Goal: Task Accomplishment & Management: Manage account settings

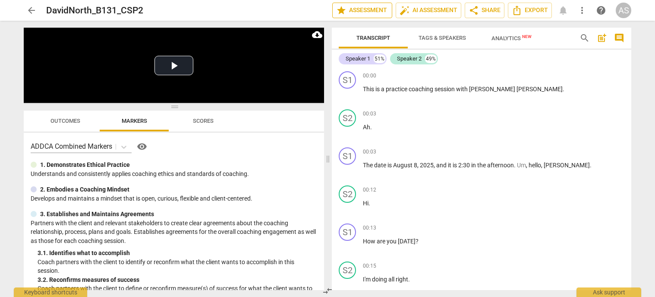
click at [357, 7] on span "star Assessment" at bounding box center [362, 10] width 52 height 10
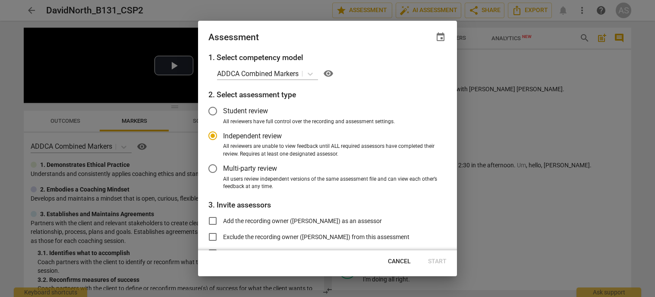
radio input "false"
click at [430, 41] on div "Assessment event" at bounding box center [328, 37] width 238 height 12
click at [442, 36] on span "event" at bounding box center [441, 37] width 10 height 10
click at [416, 64] on input "date" at bounding box center [389, 66] width 60 height 13
type input "[DATE]"
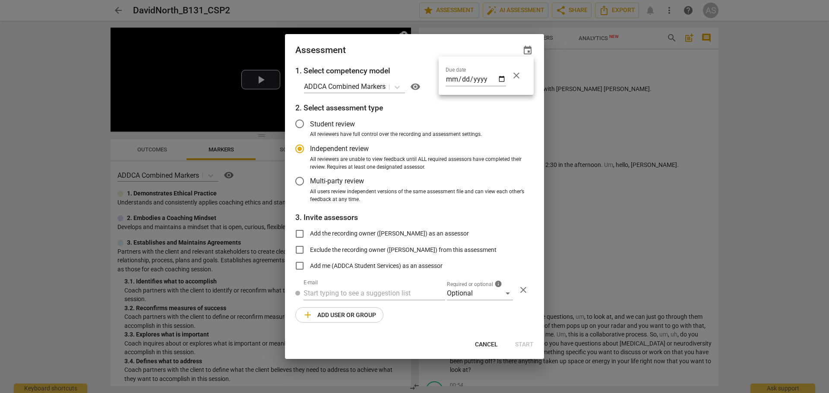
click at [479, 296] on div at bounding box center [414, 196] width 829 height 393
click at [470, 294] on div "Optional" at bounding box center [480, 294] width 66 height 14
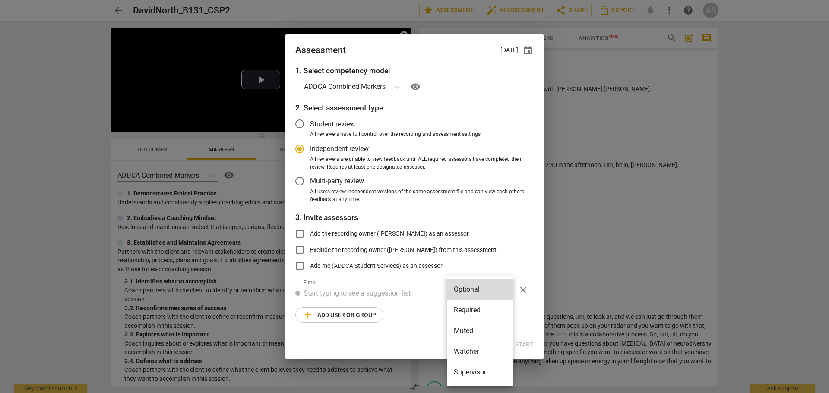
click at [477, 296] on li "Required" at bounding box center [480, 310] width 66 height 21
radio input "false"
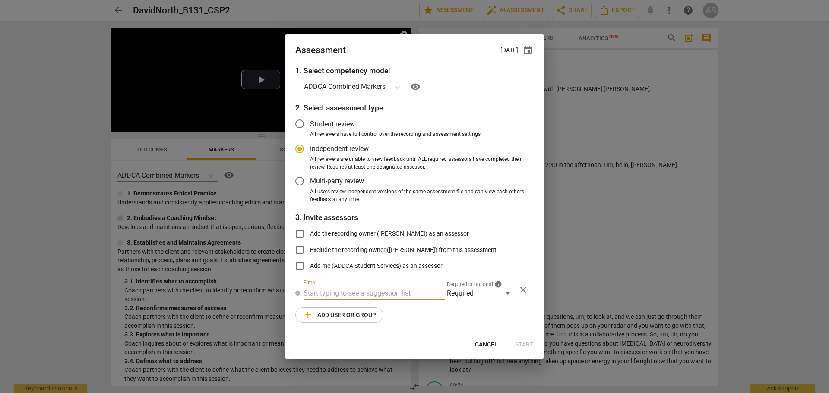
click at [404, 296] on input "text" at bounding box center [375, 294] width 142 height 14
type input "brett@ad"
click at [391, 296] on span "brett@ad" at bounding box center [393, 311] width 52 height 8
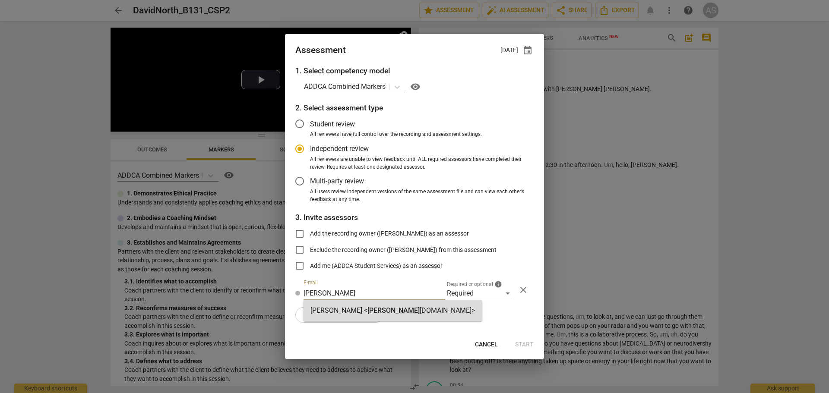
radio input "false"
type input "Brett Weggelaar <brett@addca.com>"
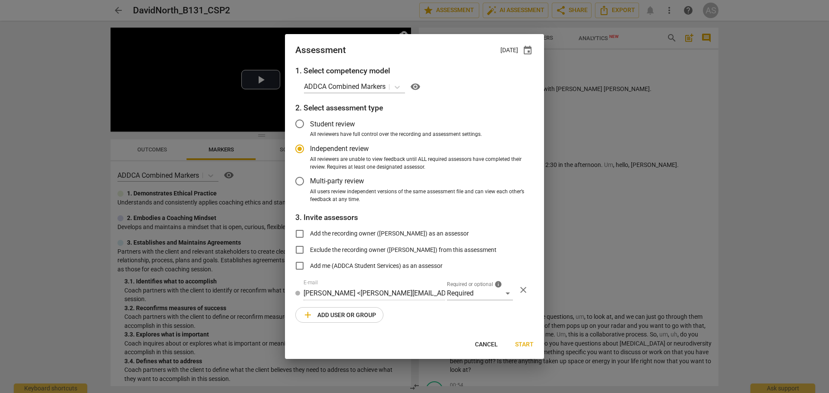
click at [339, 296] on span "add Add user or group" at bounding box center [339, 315] width 73 height 10
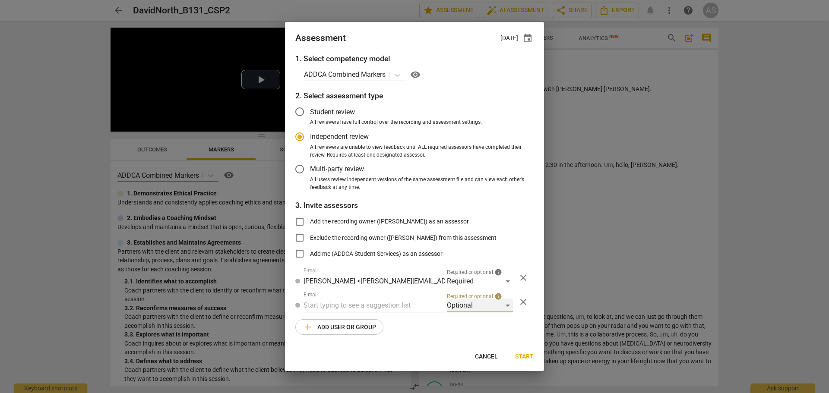
click at [466, 296] on div "Optional" at bounding box center [480, 306] width 66 height 14
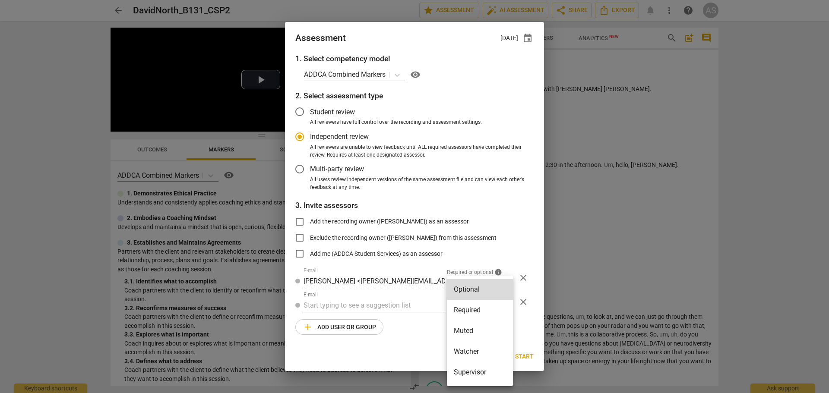
click at [468, 296] on li "Muted" at bounding box center [480, 331] width 66 height 21
radio input "false"
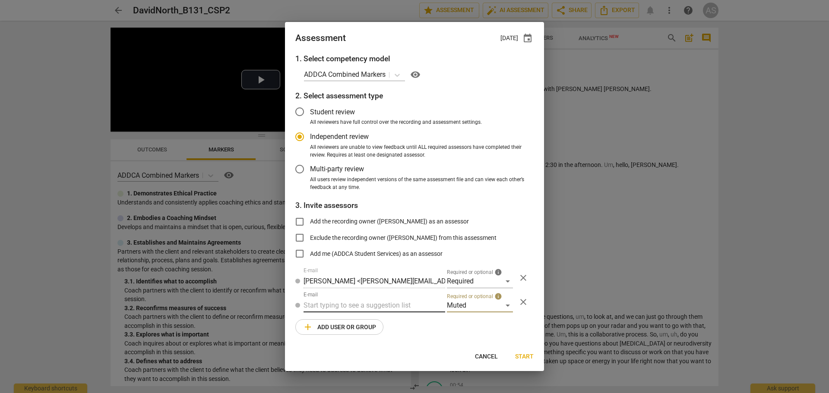
drag, startPoint x: 389, startPoint y: 297, endPoint x: 388, endPoint y: 304, distance: 6.5
click at [389, 296] on div "E-mail" at bounding box center [375, 302] width 142 height 21
click at [389, 296] on input "text" at bounding box center [375, 306] width 142 height 14
type input "B-131"
click at [362, 296] on strong "CSPs" at bounding box center [353, 323] width 16 height 8
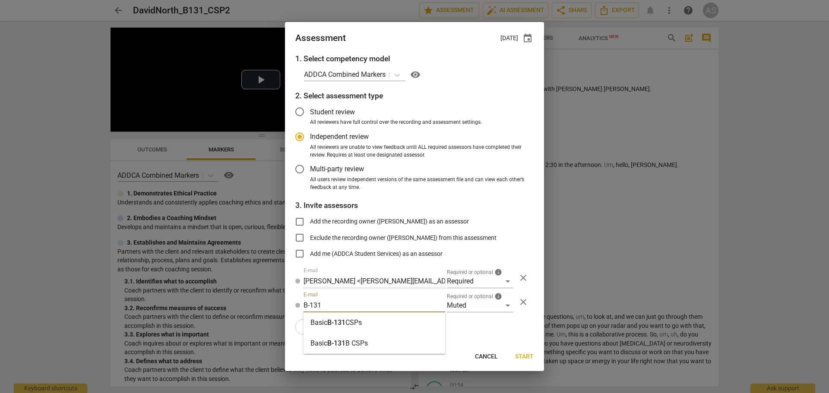
radio input "false"
type input "Basic B-131 CSPs"
click at [520, 296] on span "Start" at bounding box center [524, 357] width 19 height 9
radio input "false"
type input "[PERSON_NAME] <[EMAIL_ADDRESS][DOMAIN_NAME]>"
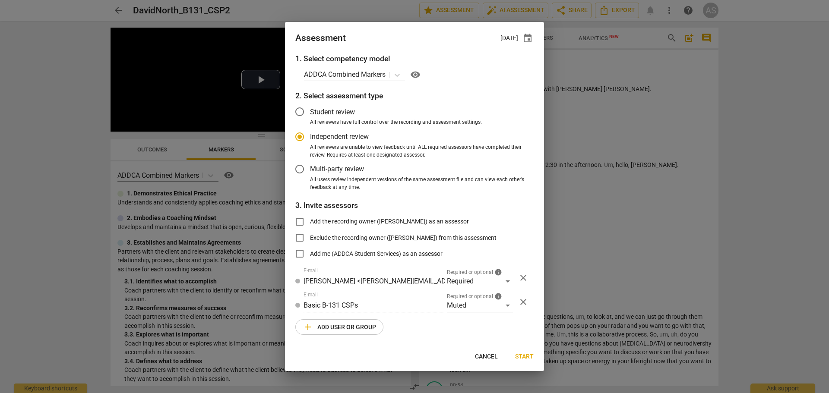
type input "Brett Weggelaar <brett@addca.com>"
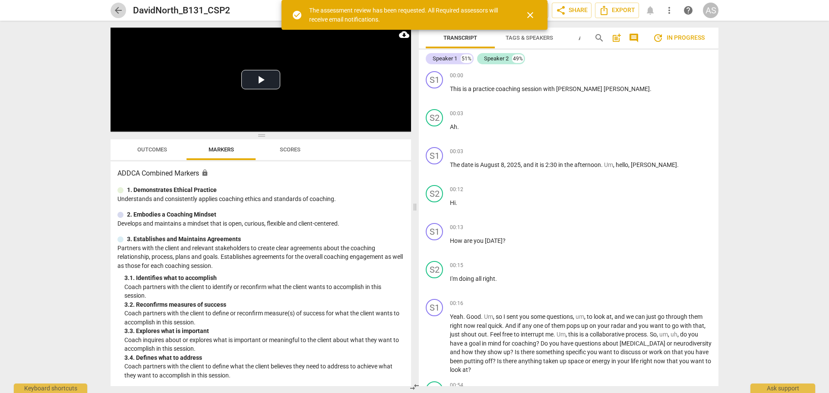
click at [117, 7] on span "arrow_back" at bounding box center [118, 10] width 10 height 10
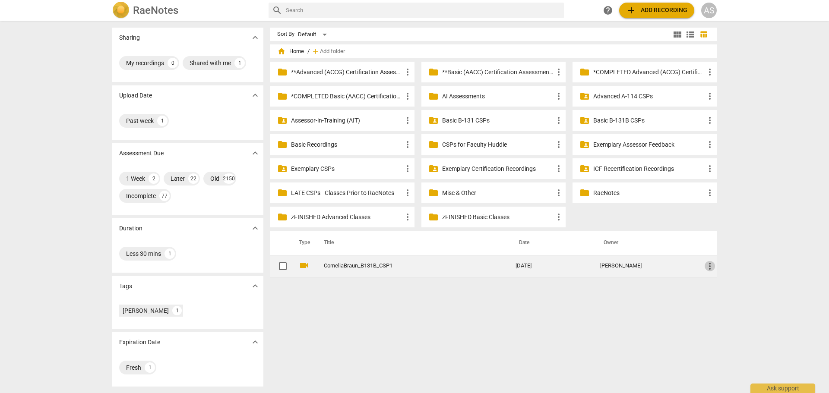
click at [655, 268] on span "more_vert" at bounding box center [710, 266] width 10 height 10
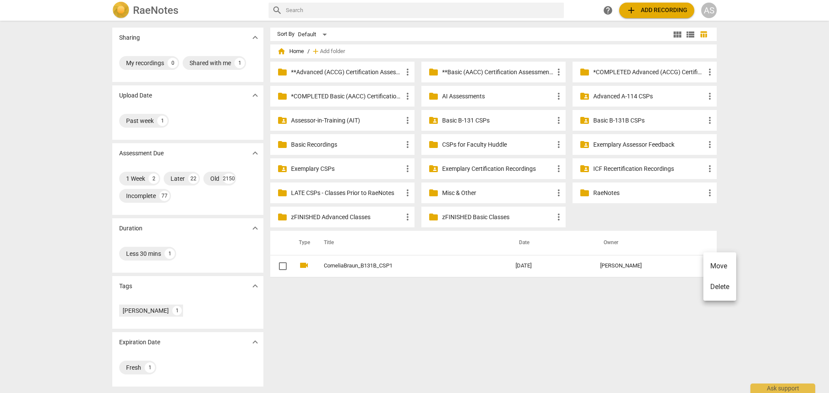
click at [655, 268] on li "Move" at bounding box center [719, 266] width 33 height 21
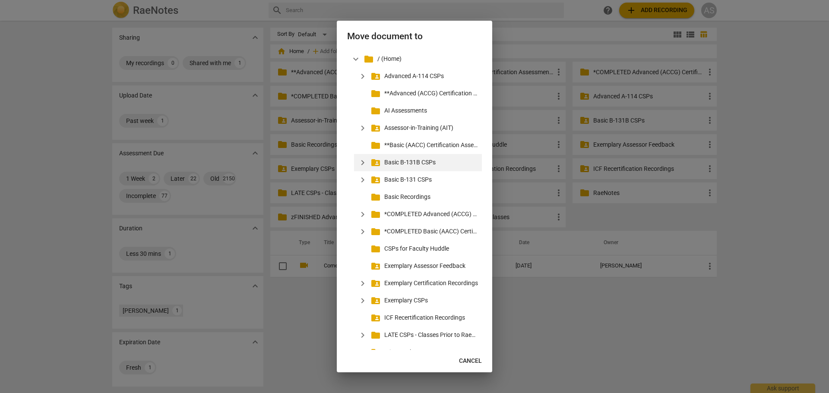
click at [363, 161] on span "expand_more" at bounding box center [363, 163] width 10 height 10
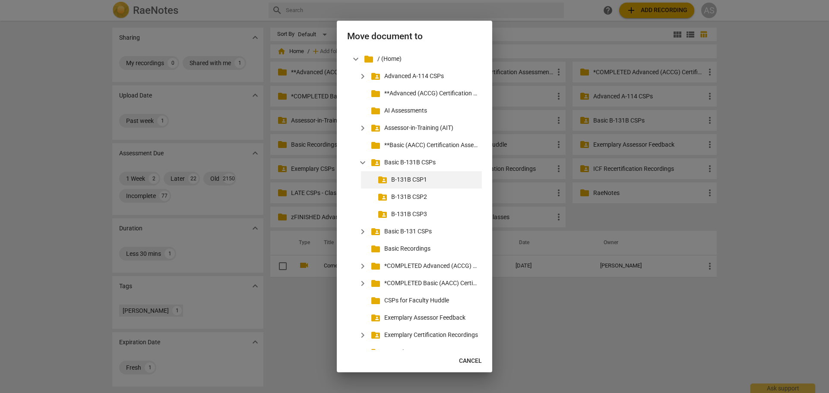
click at [405, 180] on p "B-131B CSP1" at bounding box center [434, 179] width 87 height 9
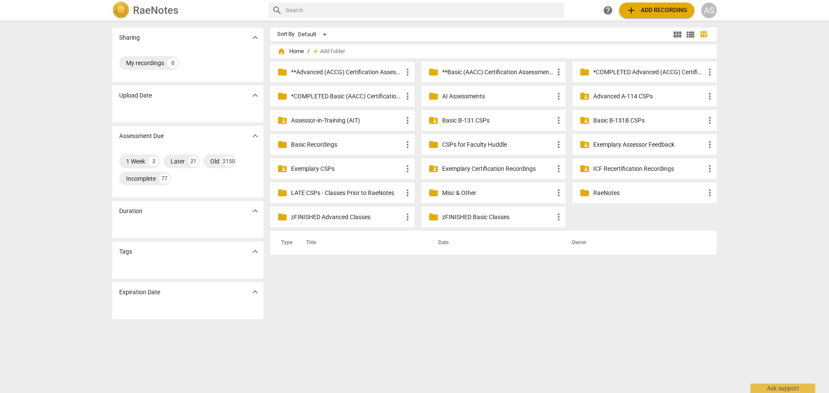
click at [483, 121] on p "Basic B-131 CSPs" at bounding box center [497, 120] width 111 height 9
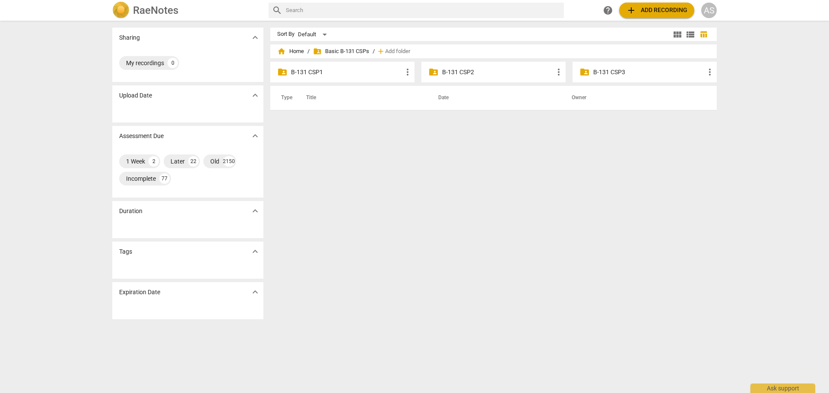
click at [507, 74] on p "B-131 CSP2" at bounding box center [497, 72] width 111 height 9
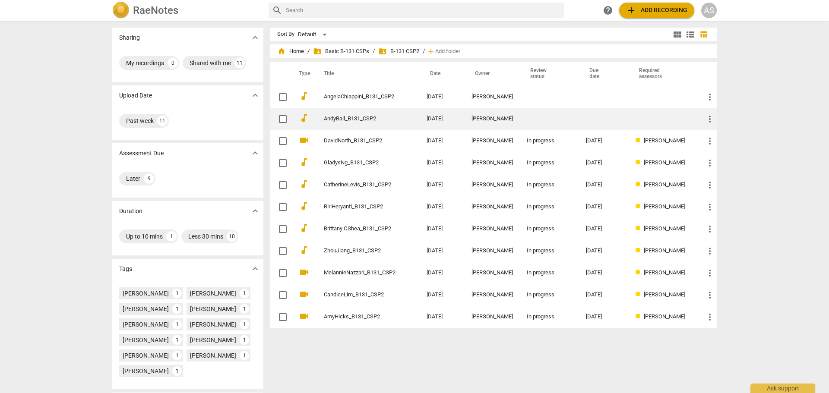
click at [434, 119] on td "[DATE]" at bounding box center [442, 119] width 45 height 22
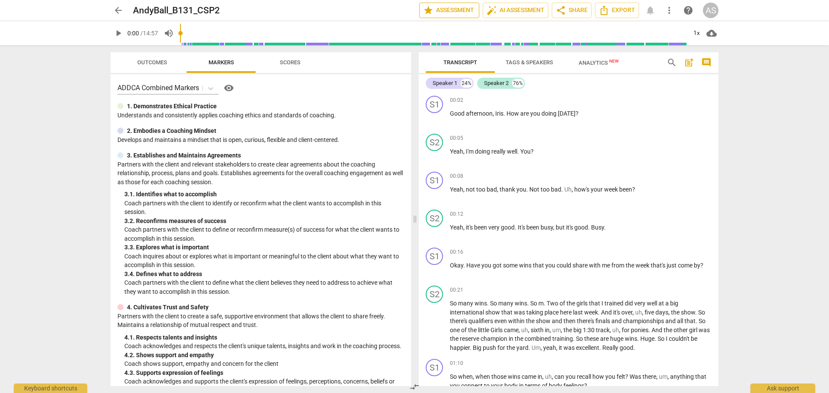
click at [448, 10] on span "star Assessment" at bounding box center [449, 10] width 52 height 10
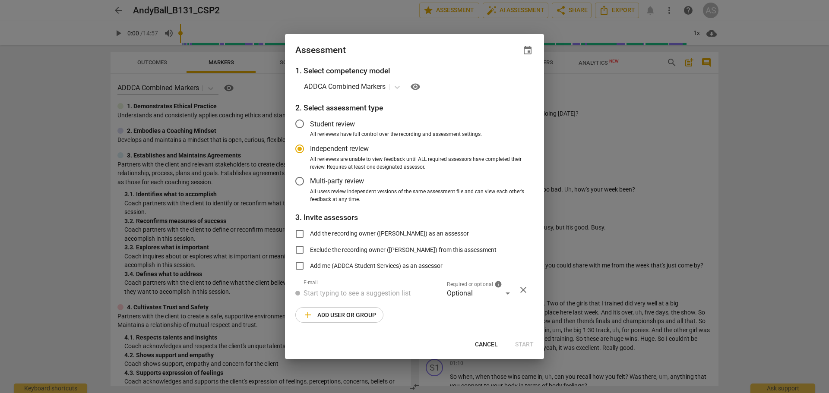
radio input "false"
click at [525, 51] on span "event" at bounding box center [527, 50] width 10 height 10
click at [501, 80] on input "date" at bounding box center [476, 80] width 60 height 13
type input "[DATE]"
click at [418, 54] on div at bounding box center [414, 196] width 829 height 393
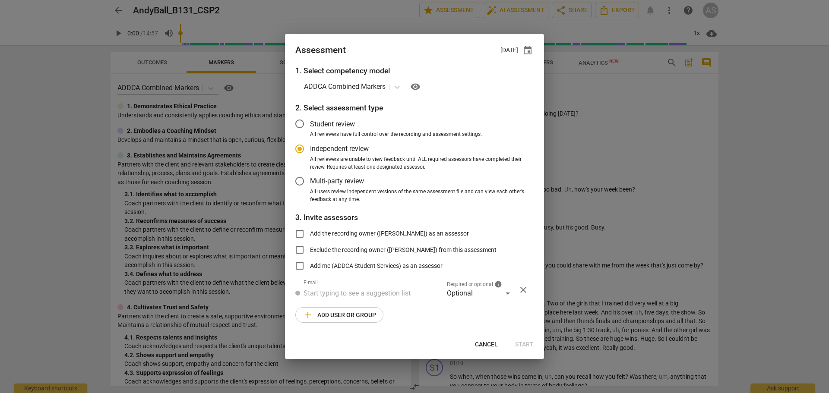
click at [465, 282] on span "Required or optional" at bounding box center [470, 284] width 46 height 5
click at [472, 295] on div "Optional" at bounding box center [480, 294] width 66 height 14
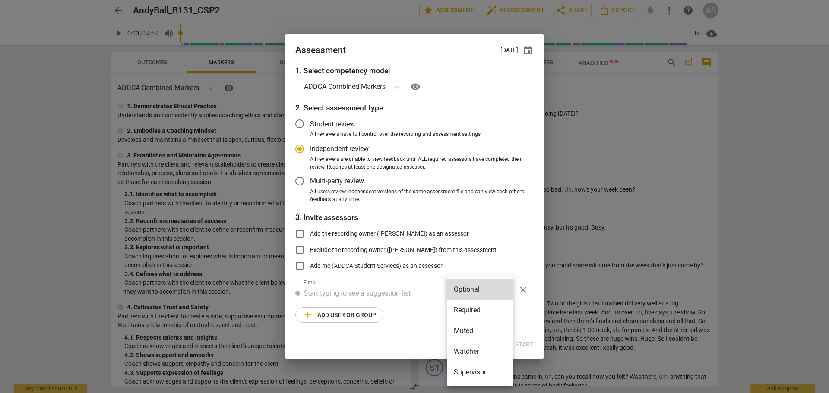
click at [474, 310] on li "Required" at bounding box center [480, 310] width 66 height 21
radio input "false"
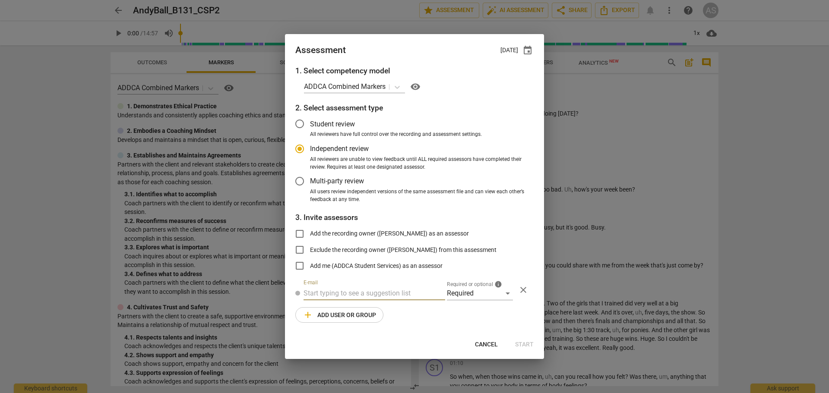
click at [392, 288] on input "text" at bounding box center [375, 294] width 142 height 14
type input "[PERSON_NAME]"
click at [420, 309] on strong "[DOMAIN_NAME]>" at bounding box center [447, 311] width 55 height 8
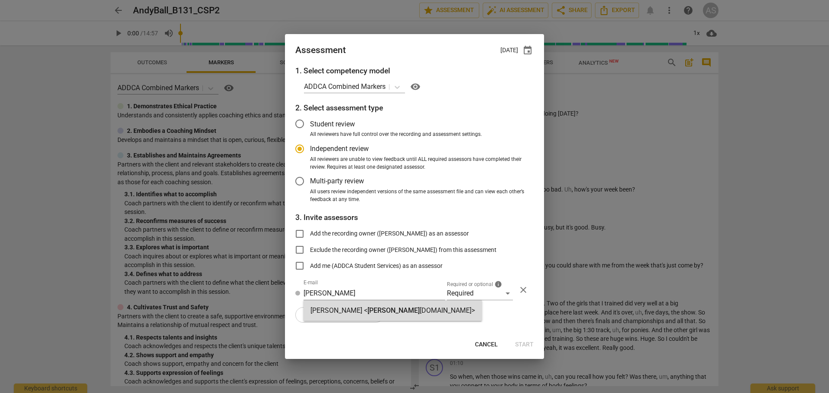
radio input "false"
type input "[PERSON_NAME] <[PERSON_NAME][EMAIL_ADDRESS][DOMAIN_NAME]>"
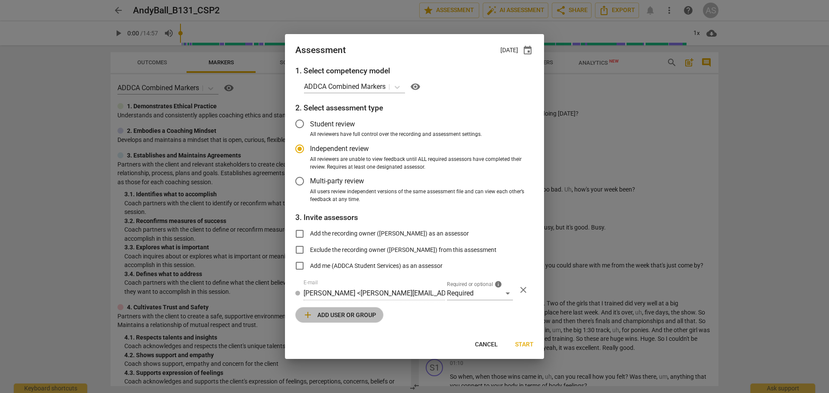
click at [345, 312] on span "add Add user or group" at bounding box center [339, 315] width 73 height 10
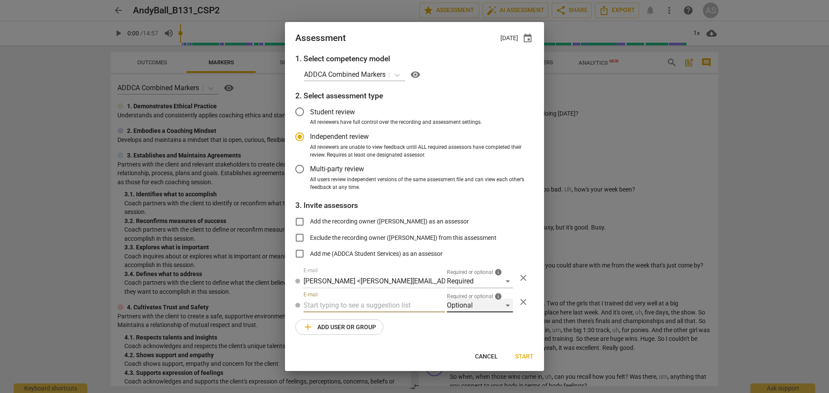
click at [478, 304] on div "Optional" at bounding box center [480, 306] width 66 height 14
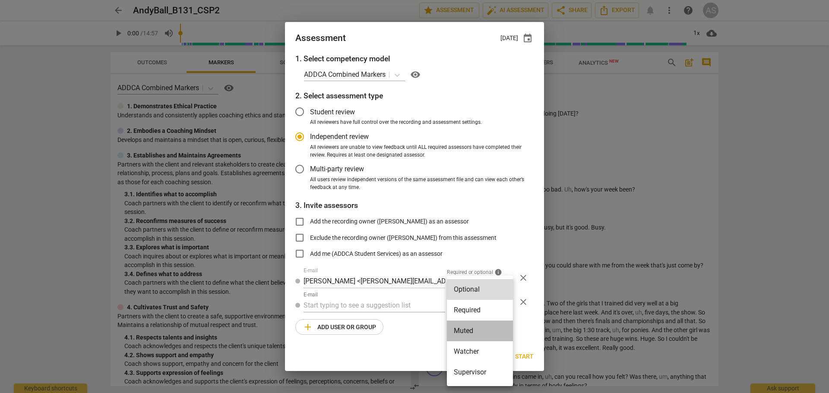
click at [480, 327] on li "Muted" at bounding box center [480, 331] width 66 height 21
radio input "false"
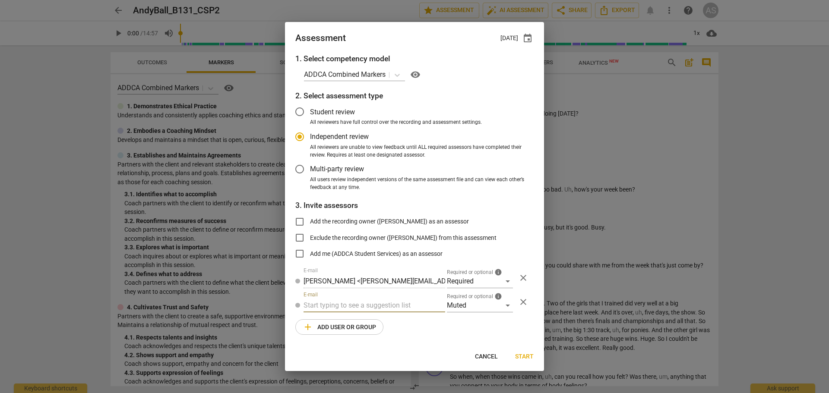
click at [395, 304] on input "text" at bounding box center [375, 306] width 142 height 14
type input "B-131"
click at [379, 320] on div "Basic B-131 CSPs" at bounding box center [375, 323] width 142 height 21
radio input "false"
type input "Basic B-131 CSPs"
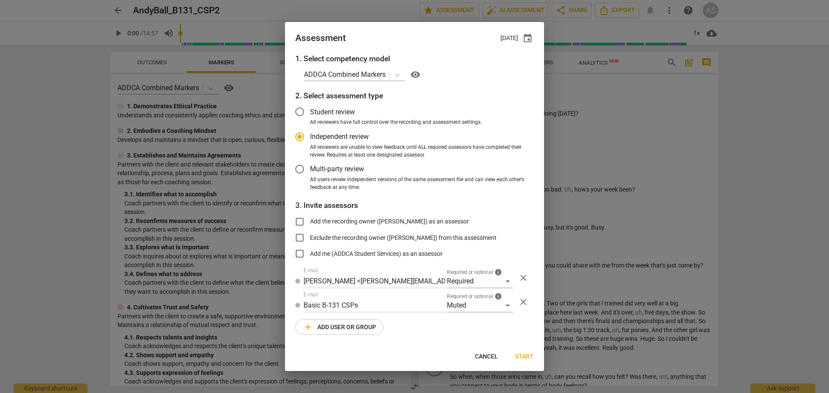
click at [525, 358] on span "Start" at bounding box center [524, 357] width 19 height 9
radio input "false"
type input "[PERSON_NAME] <[EMAIL_ADDRESS][DOMAIN_NAME]>"
type input "[PERSON_NAME] <[PERSON_NAME][EMAIL_ADDRESS][DOMAIN_NAME]>"
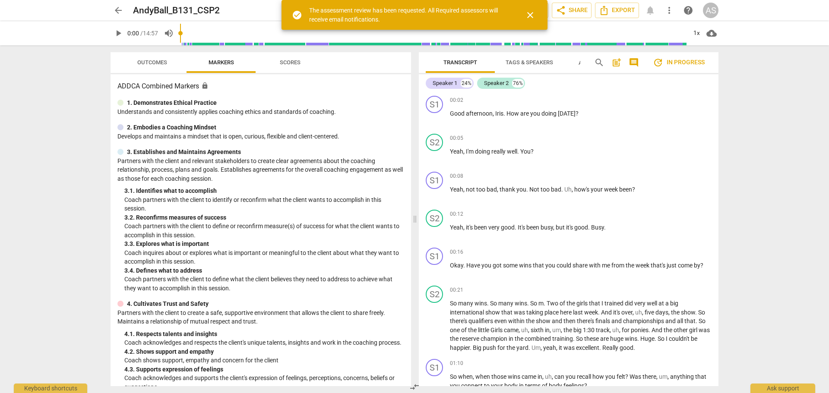
click at [119, 9] on span "arrow_back" at bounding box center [118, 10] width 10 height 10
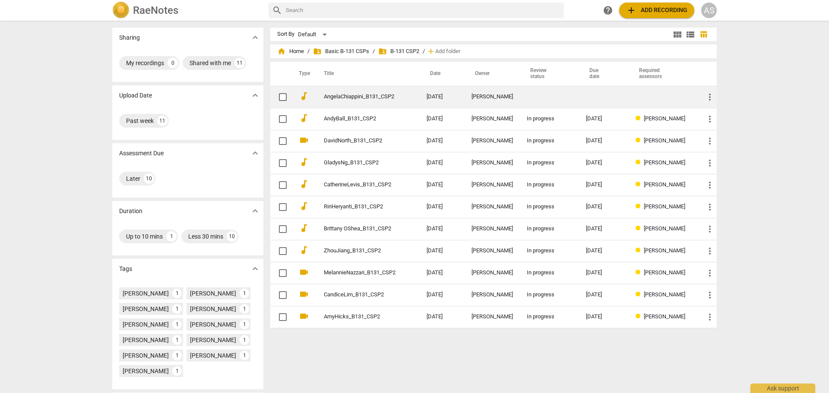
click at [397, 95] on td "AngelaChiappini_B131_CSP2" at bounding box center [366, 97] width 106 height 22
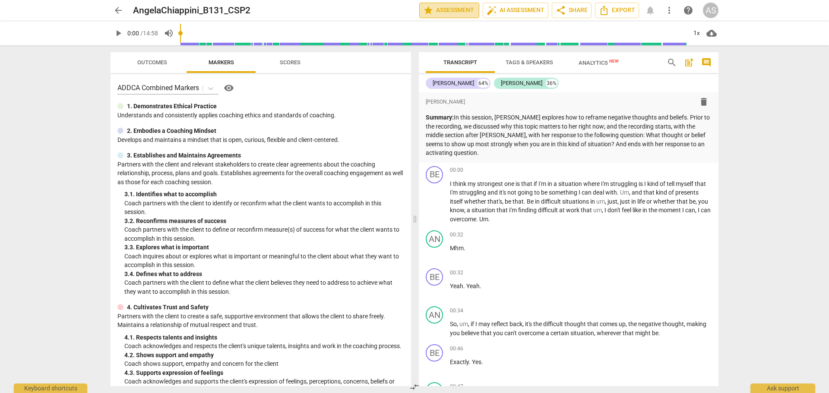
click at [447, 14] on span "star Assessment" at bounding box center [449, 10] width 52 height 10
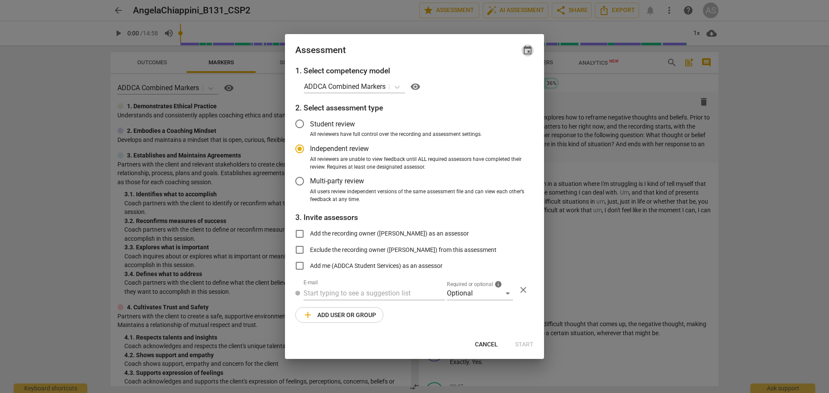
click at [527, 53] on span "event" at bounding box center [527, 50] width 10 height 10
radio input "false"
click at [501, 79] on input "date" at bounding box center [476, 80] width 60 height 13
type input "[DATE]"
click at [478, 298] on div at bounding box center [414, 196] width 829 height 393
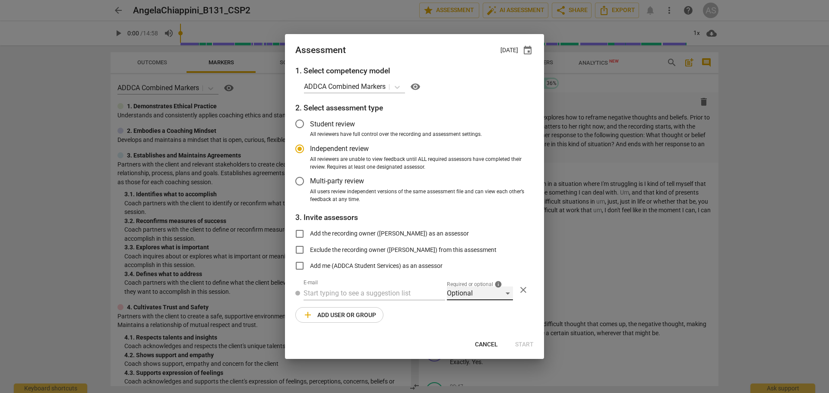
click at [463, 292] on div "Optional" at bounding box center [480, 294] width 66 height 14
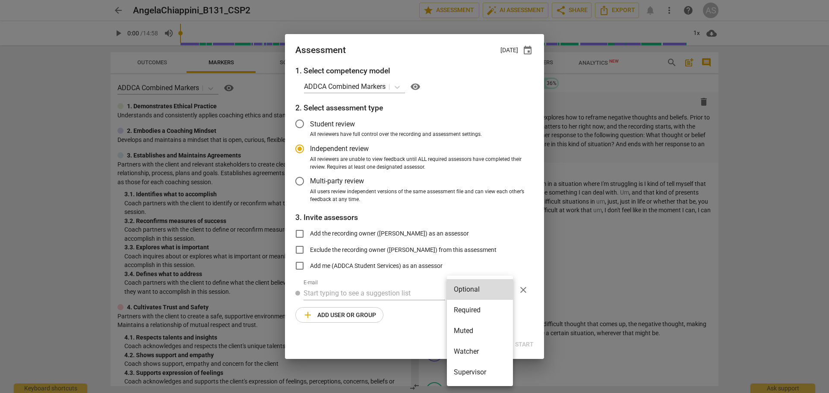
click at [468, 305] on li "Required" at bounding box center [480, 310] width 66 height 21
radio input "false"
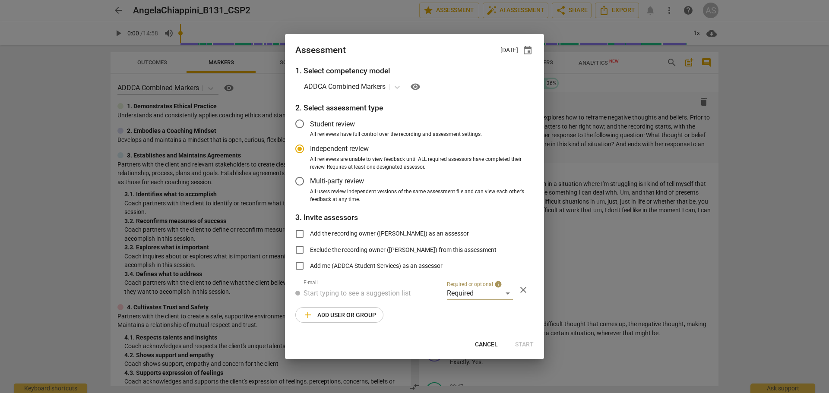
click at [402, 298] on input "text" at bounding box center [375, 294] width 142 height 14
type input "[PERSON_NAME]"
click at [420, 309] on strong "[DOMAIN_NAME]>" at bounding box center [447, 311] width 55 height 8
radio input "false"
type input "[PERSON_NAME] <[PERSON_NAME][EMAIL_ADDRESS][DOMAIN_NAME]>"
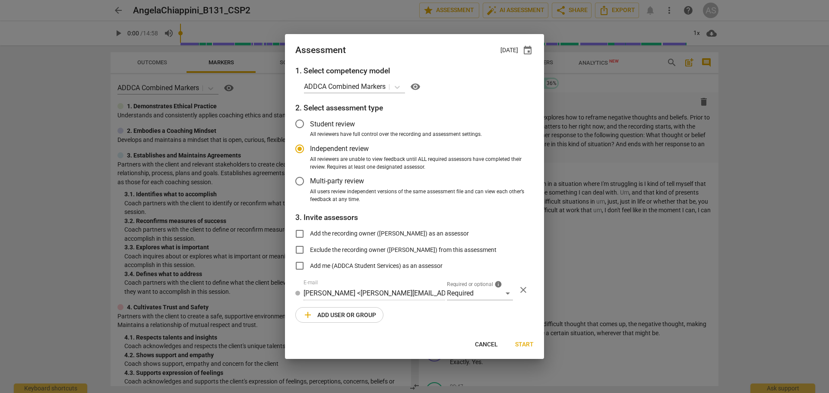
click at [354, 315] on span "add Add user or group" at bounding box center [339, 315] width 73 height 10
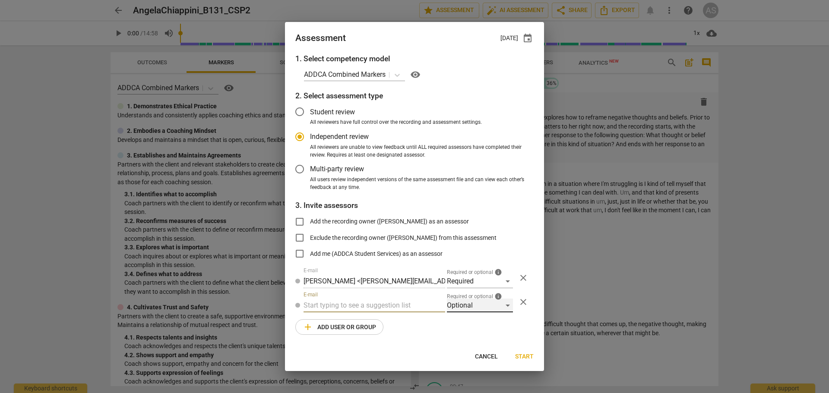
click at [478, 306] on div "Optional" at bounding box center [480, 306] width 66 height 14
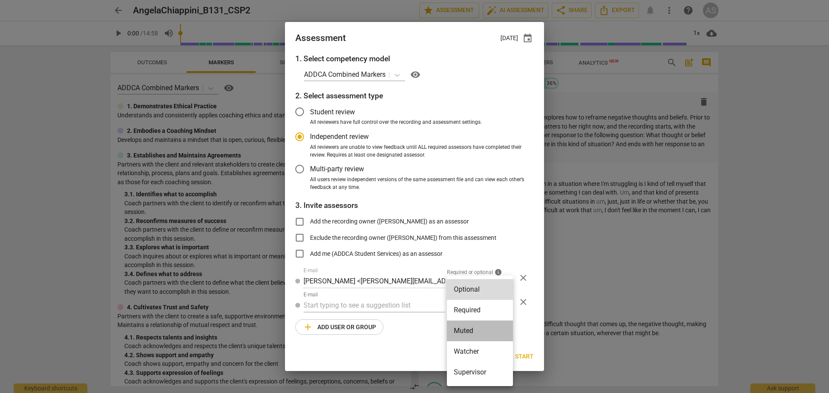
click at [473, 325] on li "Muted" at bounding box center [480, 331] width 66 height 21
radio input "false"
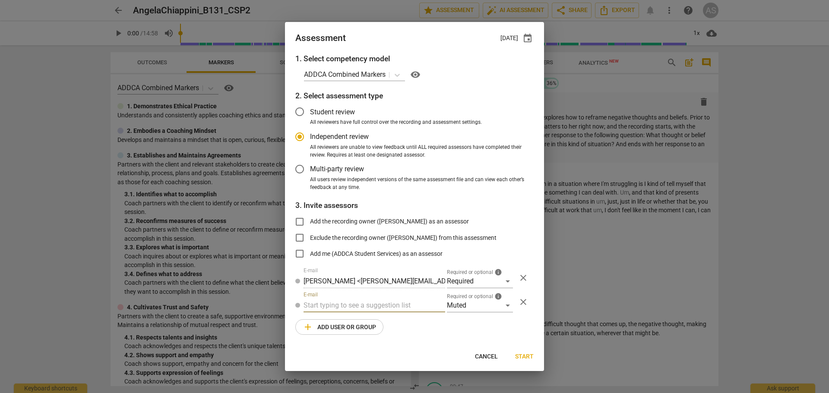
click at [388, 309] on input "text" at bounding box center [375, 306] width 142 height 14
type input "B-131"
click at [371, 320] on div "Basic B-131 CSPs" at bounding box center [375, 323] width 142 height 21
radio input "false"
type input "Basic B-131 CSPs"
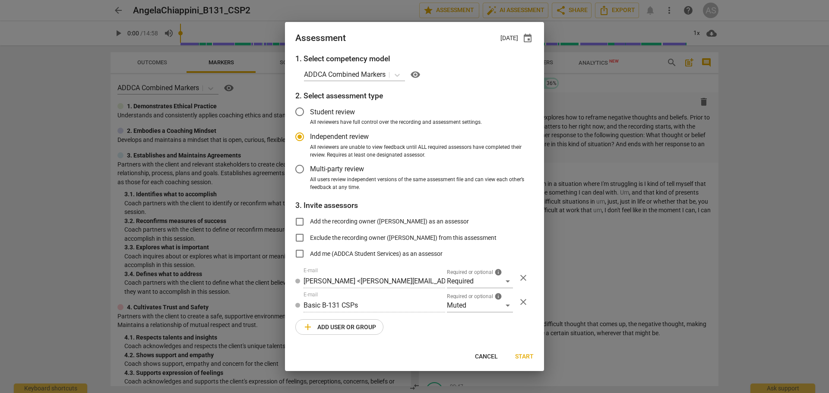
click at [518, 356] on span "Start" at bounding box center [524, 357] width 19 height 9
radio input "false"
type input "[PERSON_NAME] <[EMAIL_ADDRESS][DOMAIN_NAME]>"
type input "[PERSON_NAME] <[PERSON_NAME][EMAIL_ADDRESS][DOMAIN_NAME]>"
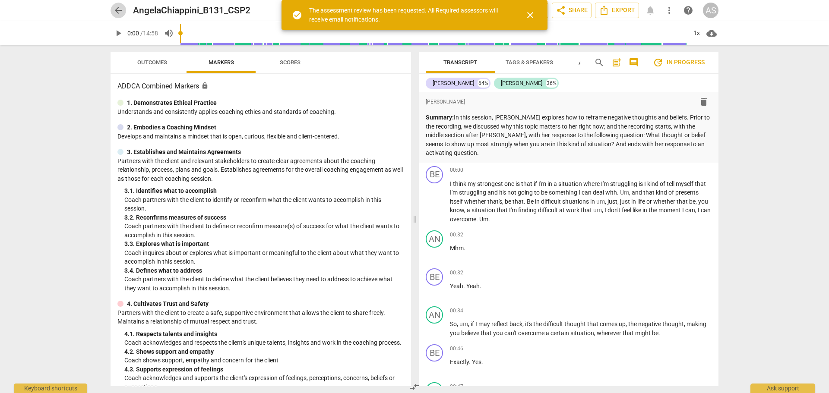
click at [116, 9] on span "arrow_back" at bounding box center [118, 10] width 10 height 10
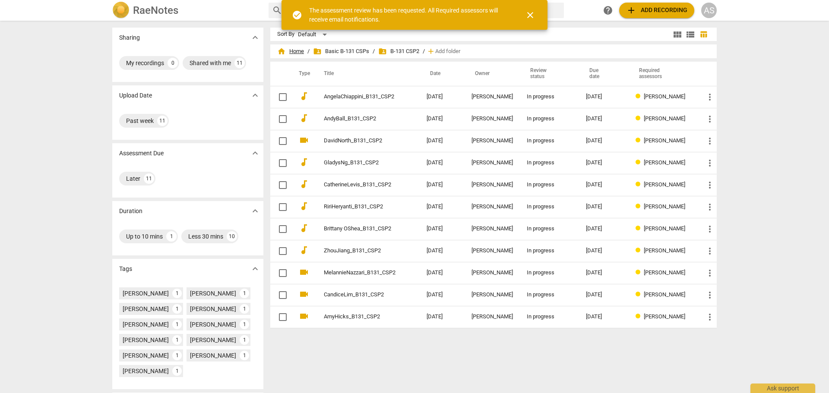
click at [300, 52] on span "home Home" at bounding box center [290, 51] width 27 height 9
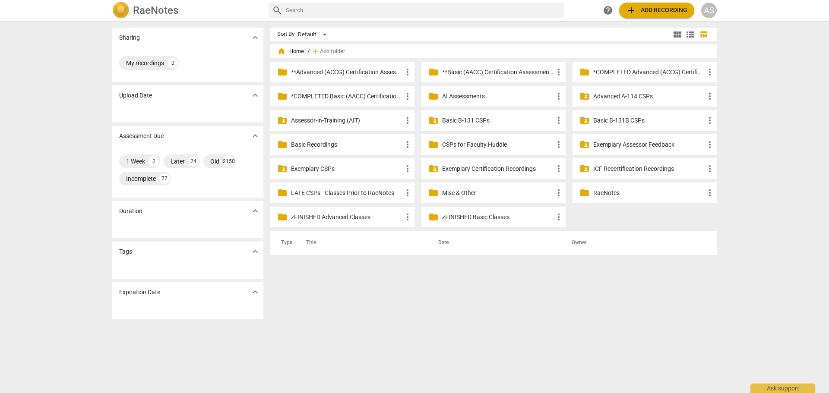
click at [609, 117] on p "Basic B-131B CSPs" at bounding box center [648, 120] width 111 height 9
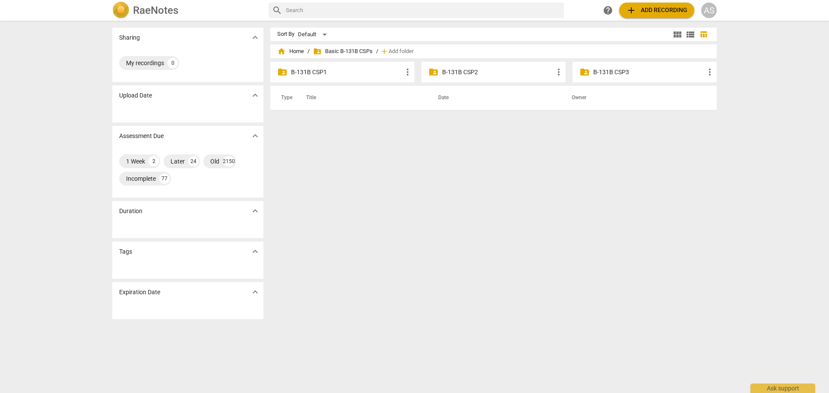
click at [352, 66] on div "folder_shared B-131B CSP1 more_vert" at bounding box center [342, 72] width 144 height 21
click at [353, 71] on p "B-131B CSP1" at bounding box center [346, 72] width 111 height 9
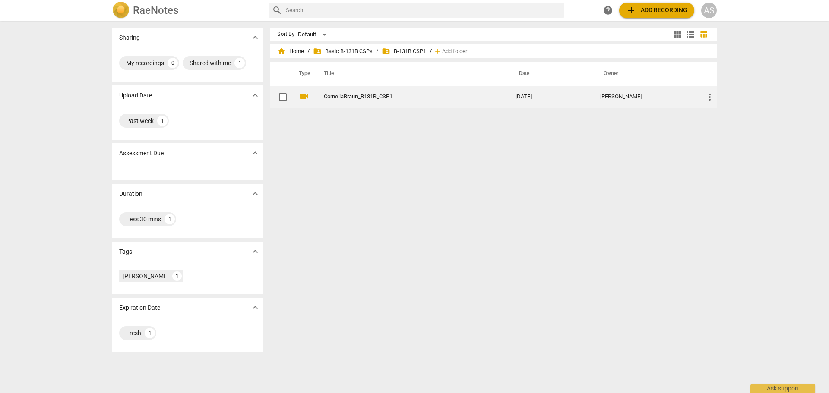
click at [555, 92] on td "[DATE]" at bounding box center [551, 97] width 85 height 22
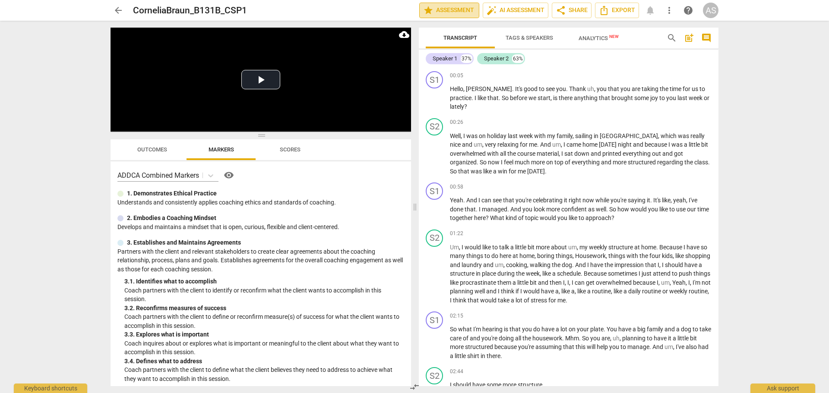
click at [435, 11] on span "star Assessment" at bounding box center [449, 10] width 52 height 10
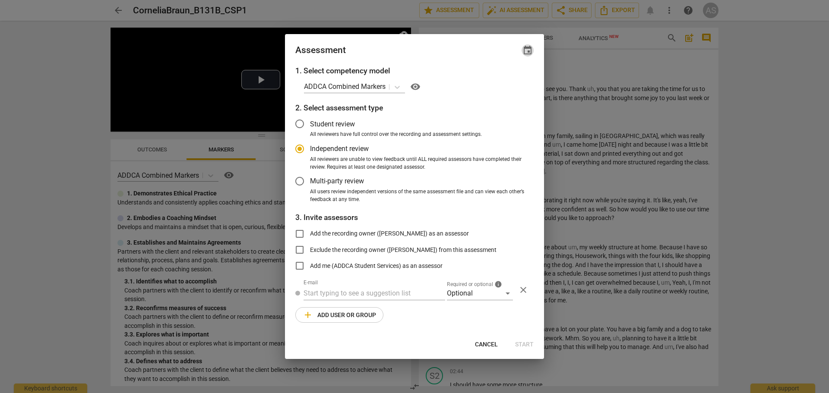
click at [528, 48] on span "event" at bounding box center [527, 50] width 10 height 10
radio input "false"
click at [505, 82] on input "date" at bounding box center [476, 80] width 60 height 13
type input "[DATE]"
click at [417, 53] on div at bounding box center [414, 196] width 829 height 393
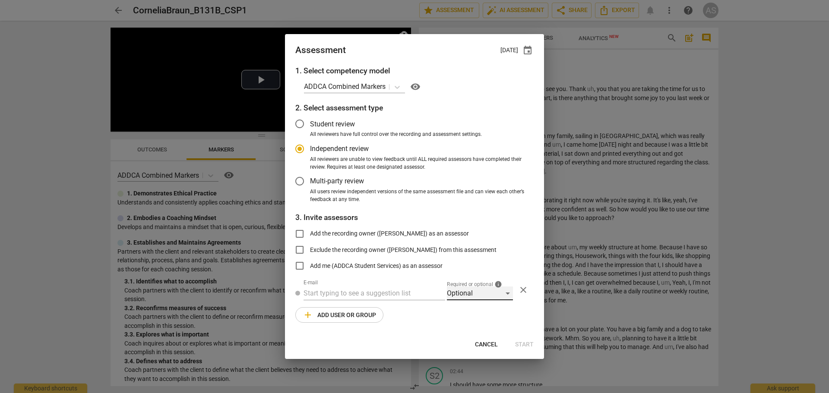
click at [477, 298] on div "Optional" at bounding box center [480, 294] width 66 height 14
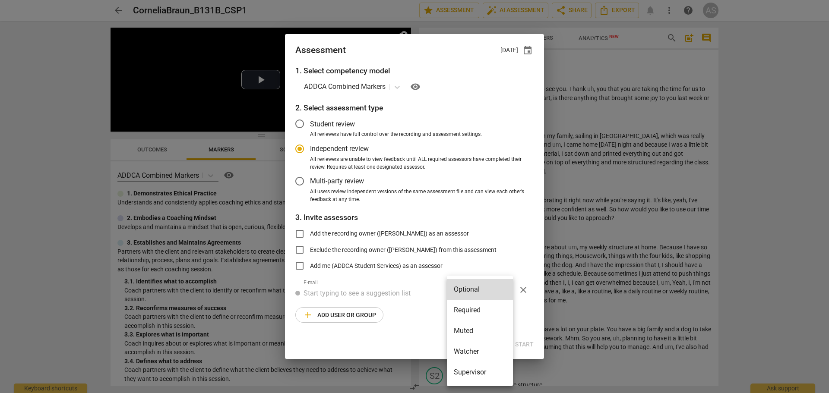
click at [476, 305] on li "Required" at bounding box center [480, 310] width 66 height 21
radio input "false"
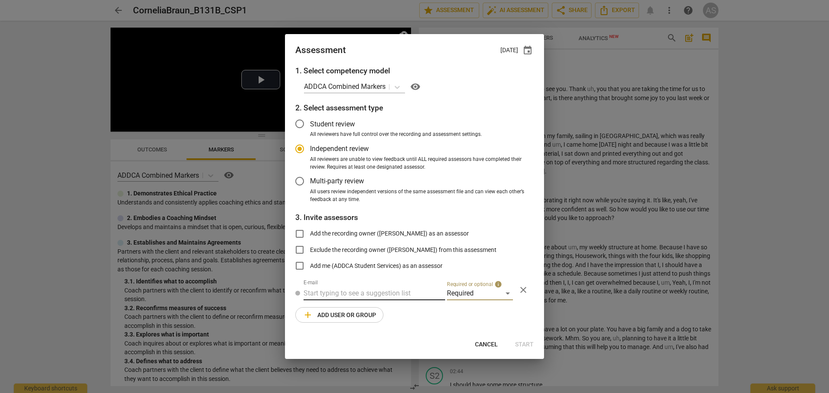
click at [406, 292] on input "text" at bounding box center [375, 294] width 142 height 14
type input "[PERSON_NAME]@add"
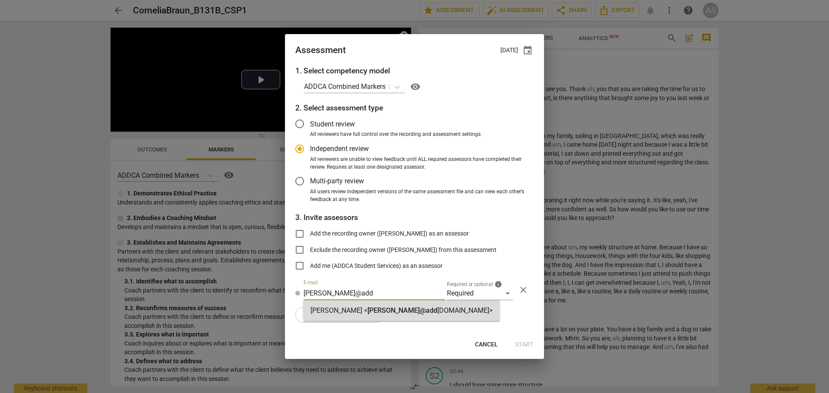
drag, startPoint x: 403, startPoint y: 310, endPoint x: 373, endPoint y: 318, distance: 31.2
click at [437, 311] on strong "[DOMAIN_NAME]>" at bounding box center [464, 311] width 55 height 8
radio input "false"
type input "[PERSON_NAME] <[PERSON_NAME][EMAIL_ADDRESS][DOMAIN_NAME]>"
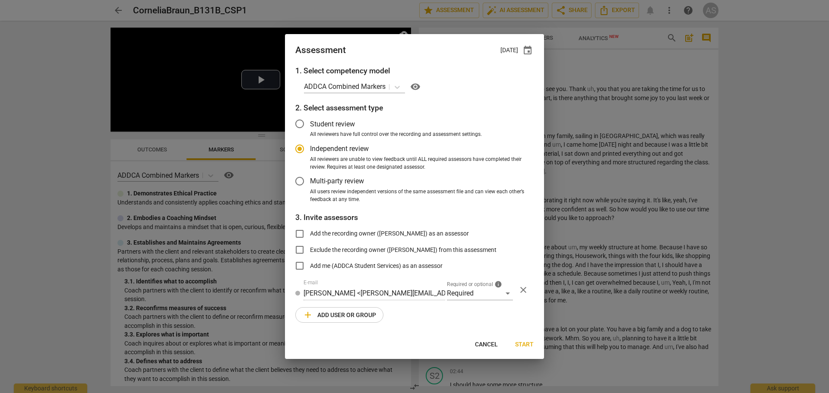
click at [359, 310] on span "add Add user or group" at bounding box center [339, 315] width 73 height 10
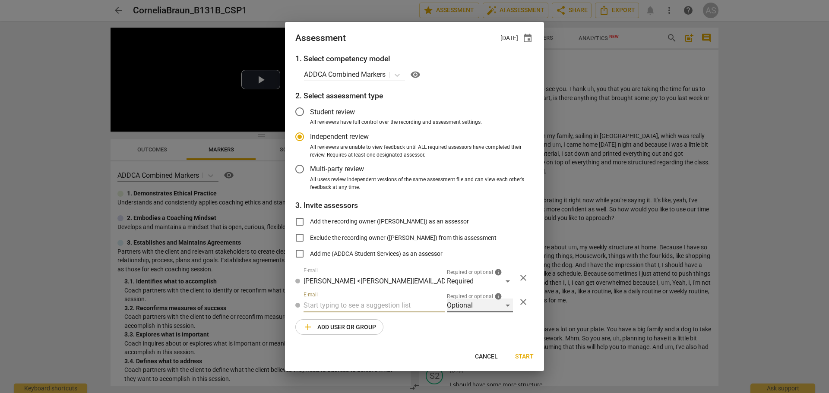
click at [459, 308] on div "Optional" at bounding box center [480, 306] width 66 height 14
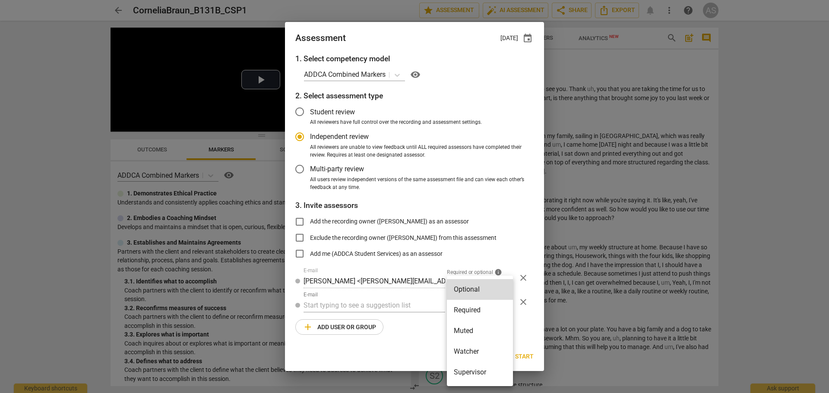
click at [467, 330] on li "Muted" at bounding box center [480, 331] width 66 height 21
radio input "false"
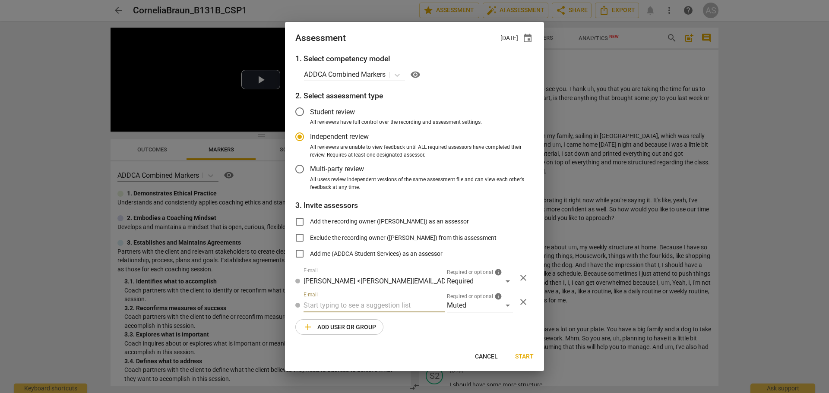
click at [402, 309] on input "text" at bounding box center [375, 306] width 142 height 14
type input "B-131B"
click at [390, 321] on div "Basic B-131B CSPs" at bounding box center [375, 323] width 142 height 21
radio input "false"
type input "Basic B-131B CSPs"
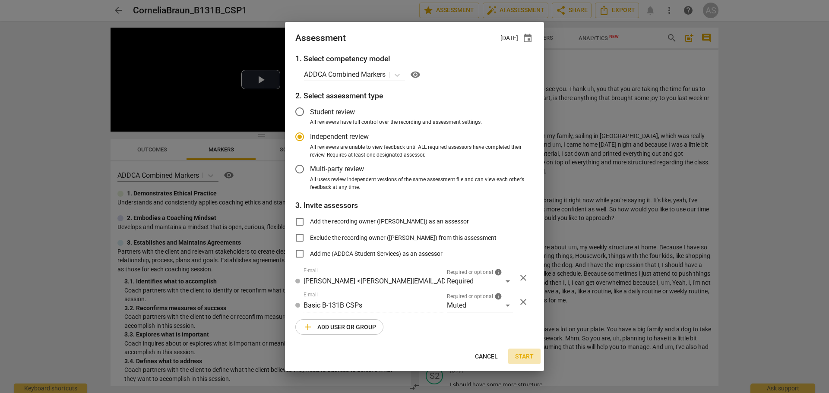
click at [532, 362] on button "Start" at bounding box center [524, 357] width 32 height 16
radio input "false"
type input "[PERSON_NAME] <[PERSON_NAME][EMAIL_ADDRESS][PERSON_NAME][DOMAIN_NAME]>"
type input "[PERSON_NAME] <[EMAIL_ADDRESS][DOMAIN_NAME]>"
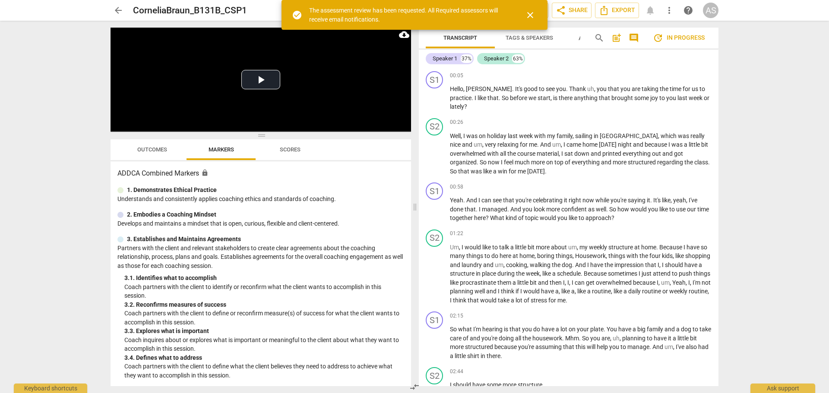
click at [119, 9] on span "arrow_back" at bounding box center [118, 10] width 10 height 10
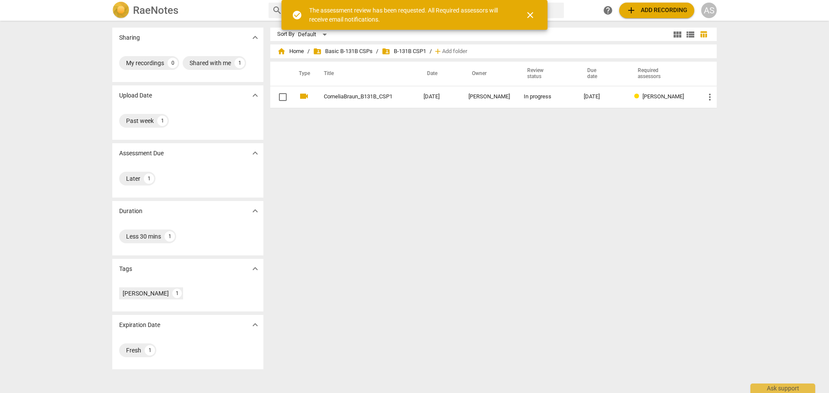
click at [702, 11] on div "AS" at bounding box center [709, 11] width 16 height 16
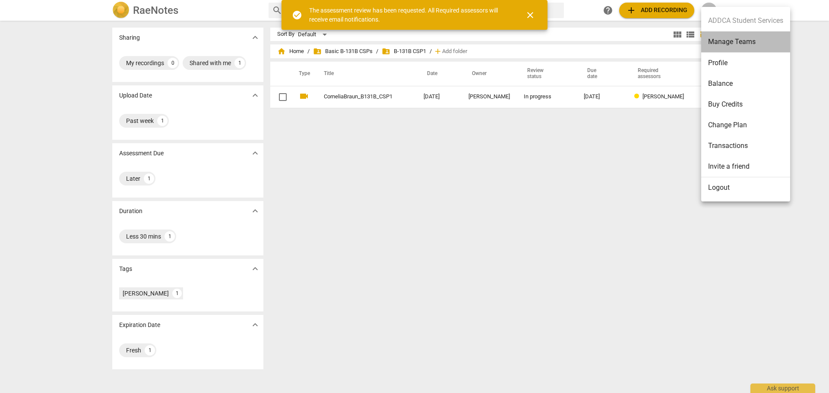
click at [725, 44] on li "Manage Teams" at bounding box center [745, 42] width 89 height 21
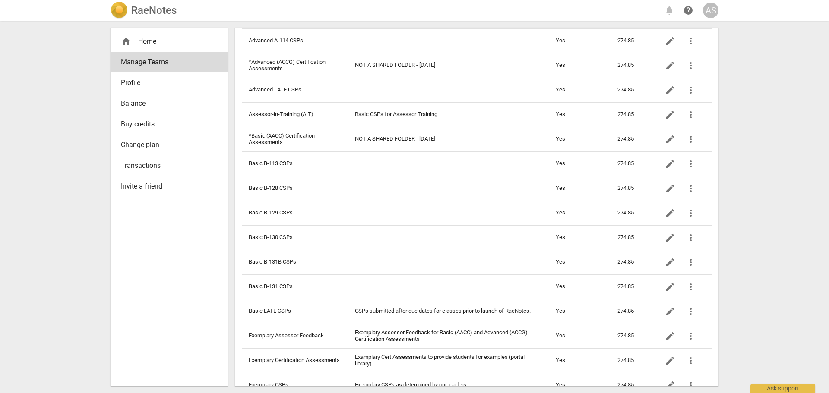
scroll to position [345, 0]
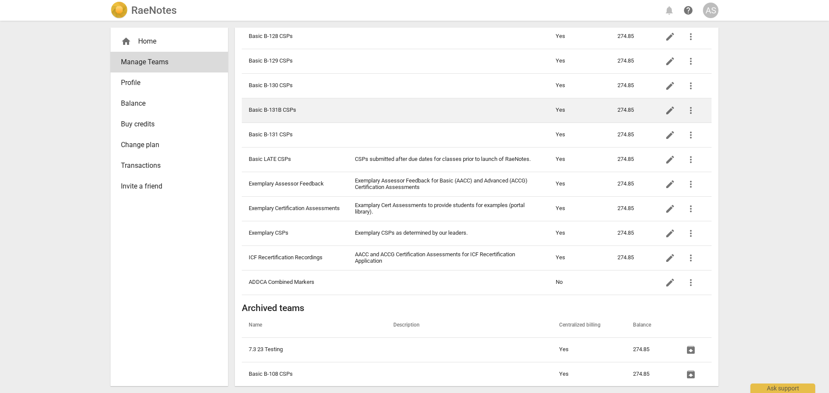
click at [298, 113] on td "Basic B-131B CSPs" at bounding box center [295, 110] width 106 height 25
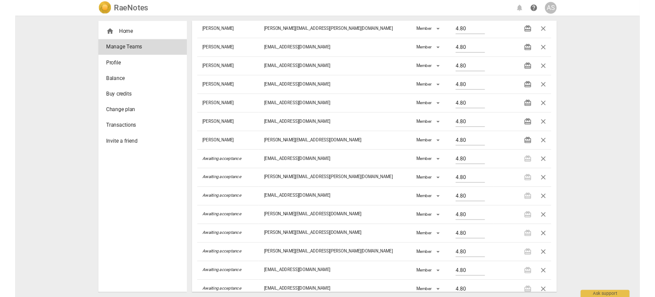
scroll to position [340, 0]
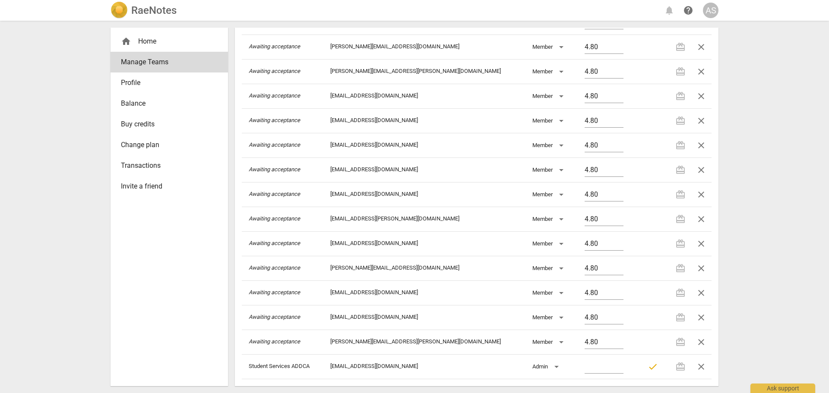
click at [155, 12] on h2 "RaeNotes" at bounding box center [153, 10] width 45 height 12
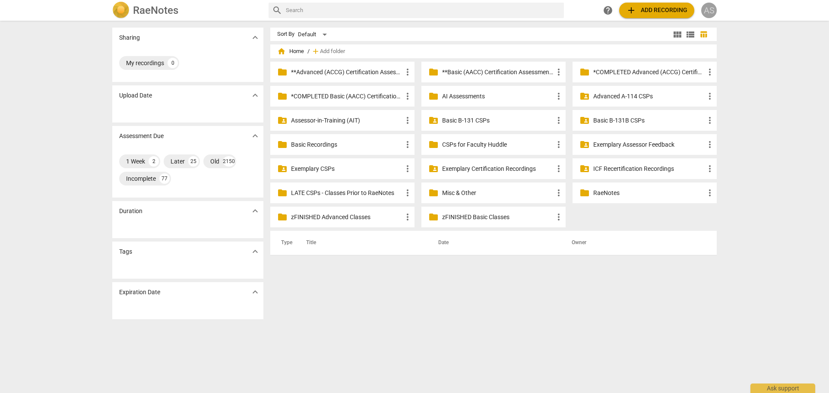
click at [709, 12] on div "AS" at bounding box center [709, 11] width 16 height 16
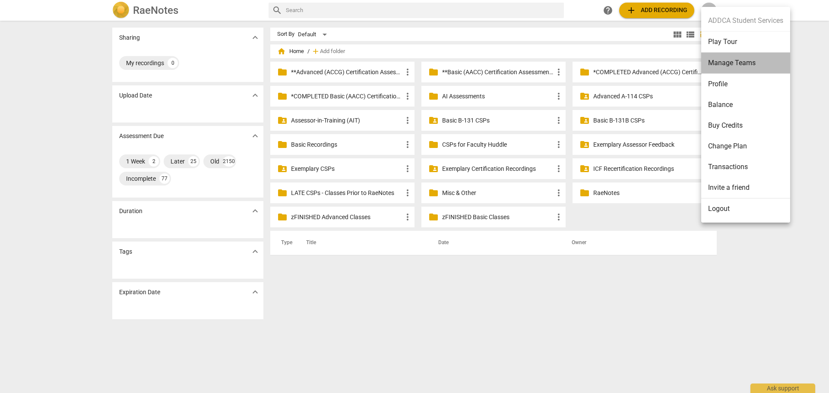
click at [722, 61] on li "Manage Teams" at bounding box center [745, 63] width 89 height 21
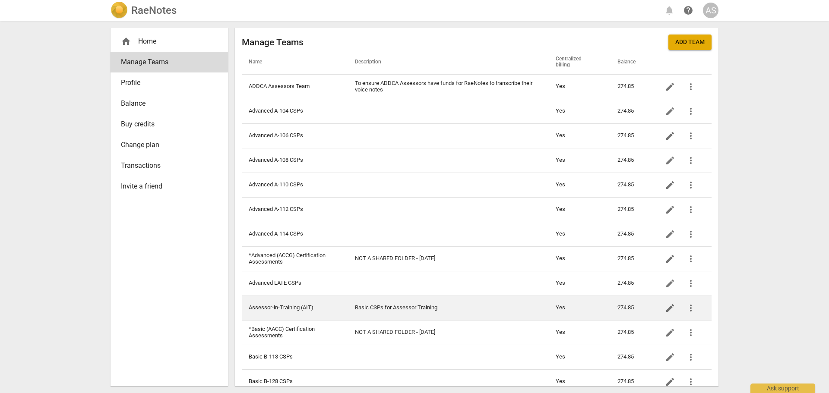
click at [374, 310] on td "Basic CSPs for Assessor Training" at bounding box center [448, 308] width 201 height 25
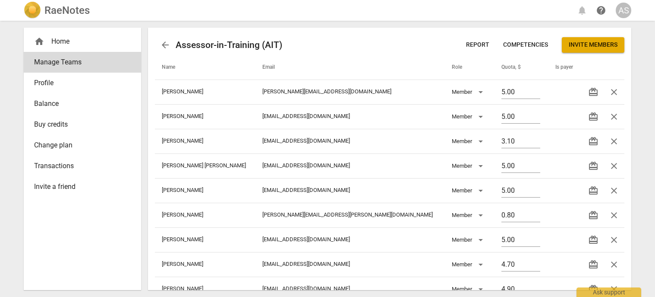
click at [589, 44] on span "Invite members" at bounding box center [593, 45] width 49 height 9
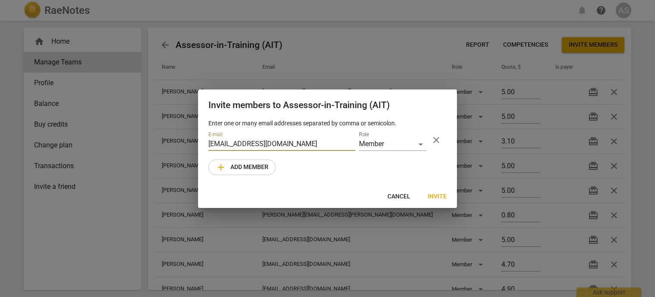
type input "[EMAIL_ADDRESS][DOMAIN_NAME]"
click at [437, 193] on span "Invite" at bounding box center [437, 196] width 19 height 9
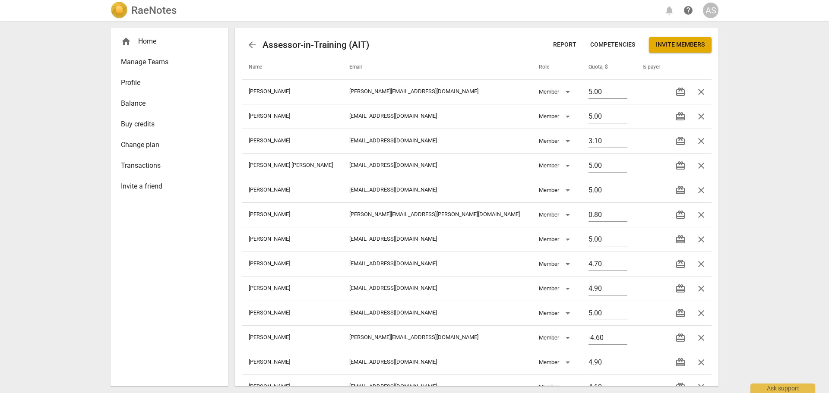
click at [136, 63] on span "Manage Teams" at bounding box center [166, 62] width 90 height 10
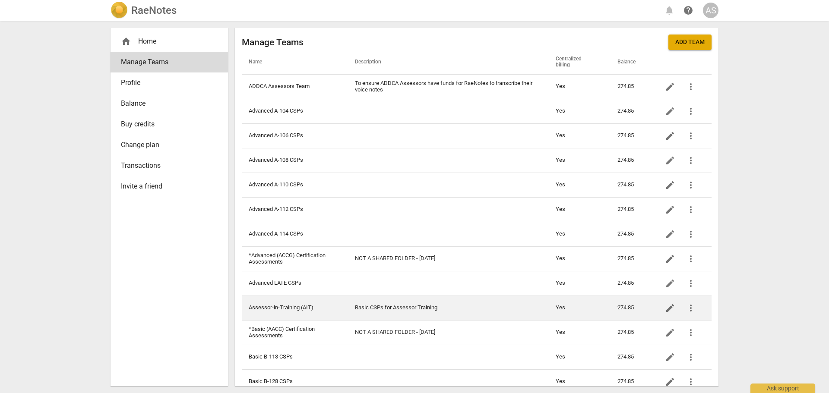
click at [295, 305] on td "Assessor-in-Training (AIT)" at bounding box center [295, 308] width 106 height 25
